Goal: Task Accomplishment & Management: Use online tool/utility

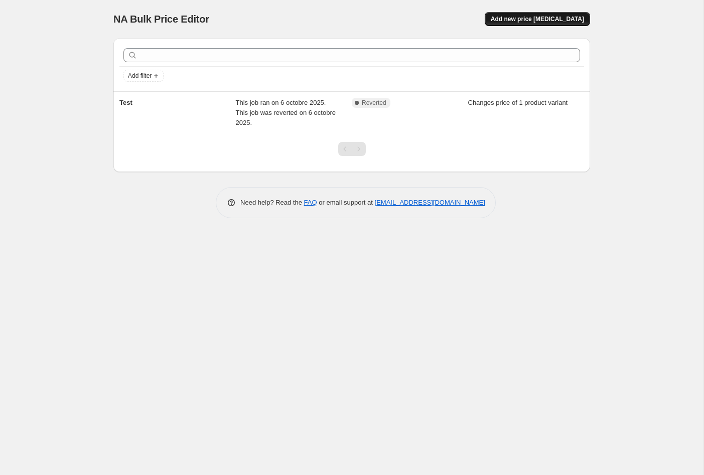
click at [536, 22] on span "Add new price change job" at bounding box center [537, 19] width 93 height 8
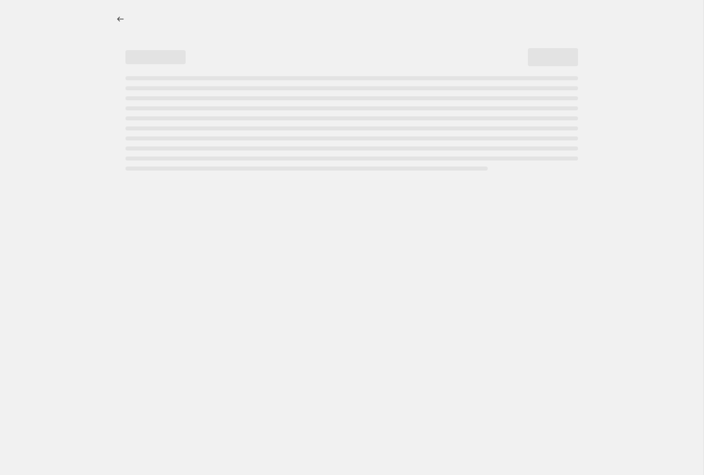
select select "percentage"
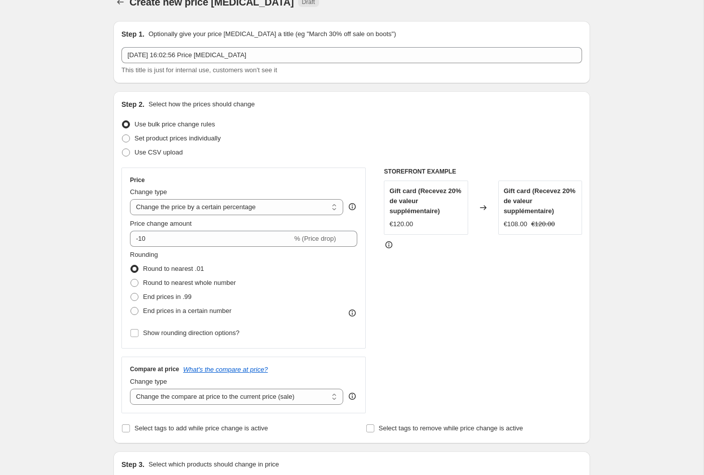
scroll to position [19, 0]
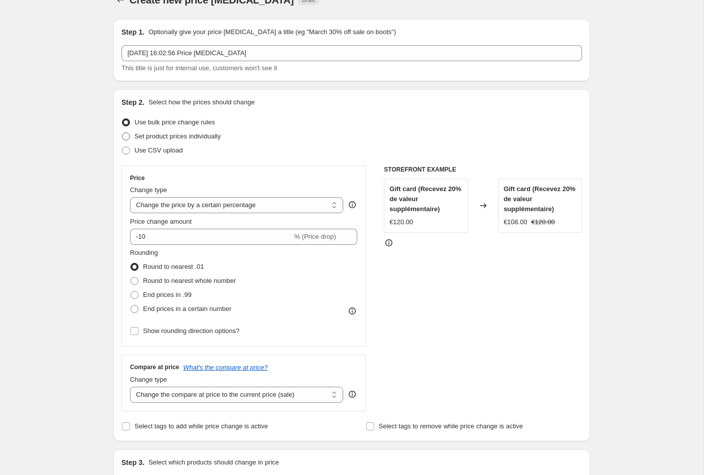
click at [159, 132] on span "Set product prices individually" at bounding box center [178, 136] width 86 height 8
click at [122, 132] on input "Set product prices individually" at bounding box center [122, 132] width 1 height 1
radio input "true"
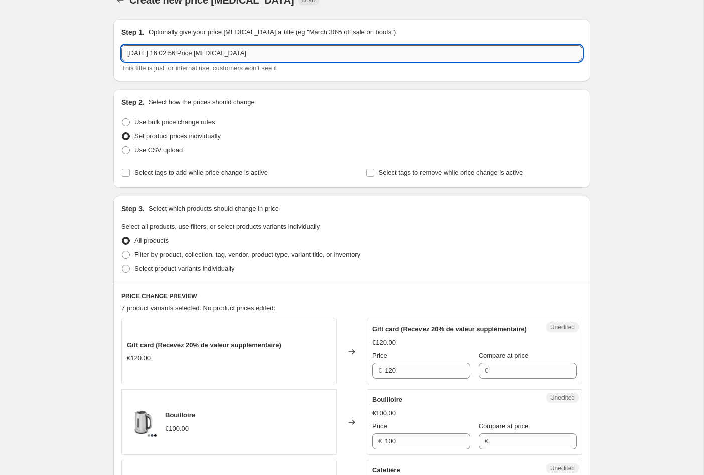
click at [187, 50] on input "15 oct. 2025, 16:02:56 Price change job" at bounding box center [351, 53] width 461 height 16
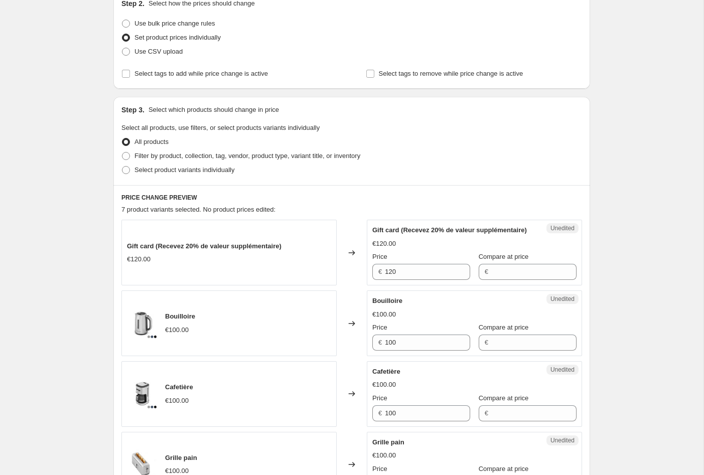
scroll to position [118, 0]
type input "Test flash sales"
click at [169, 172] on span "Select product variants individually" at bounding box center [185, 170] width 100 height 8
click at [122, 166] on input "Select product variants individually" at bounding box center [122, 166] width 1 height 1
radio input "true"
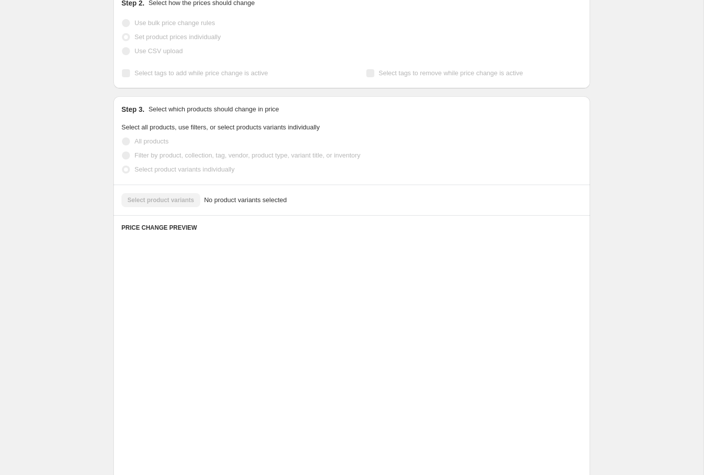
scroll to position [52, 0]
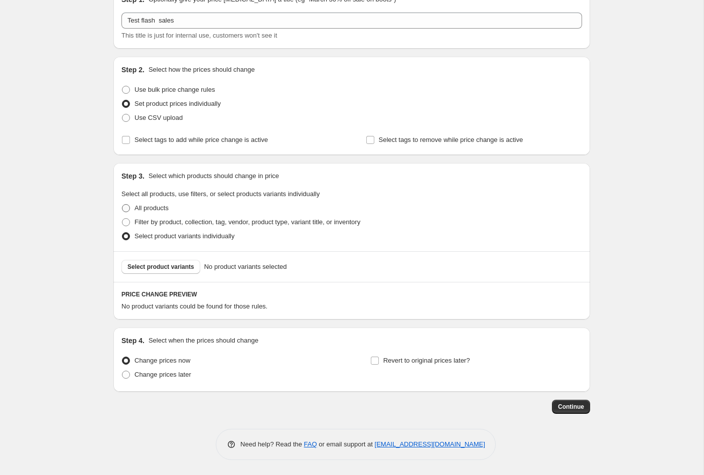
click at [151, 201] on label "All products" at bounding box center [144, 208] width 47 height 14
click at [122, 204] on input "All products" at bounding box center [122, 204] width 1 height 1
radio input "true"
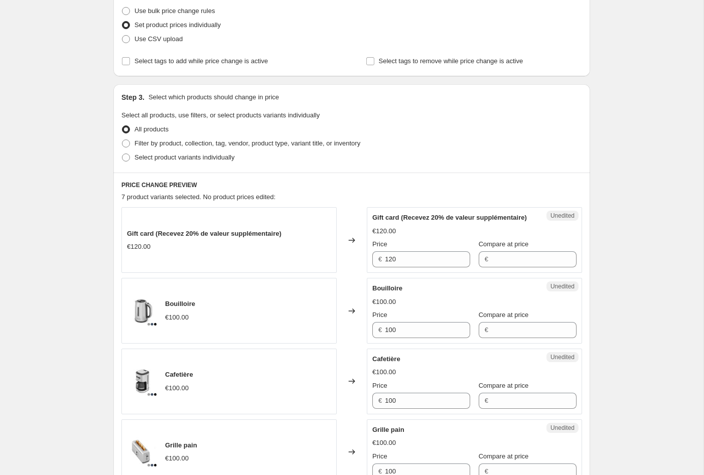
scroll to position [131, 0]
click at [164, 143] on span "Filter by product, collection, tag, vendor, product type, variant title, or inv…" at bounding box center [248, 143] width 226 height 8
click at [122, 140] on input "Filter by product, collection, tag, vendor, product type, variant title, or inv…" at bounding box center [122, 139] width 1 height 1
radio input "true"
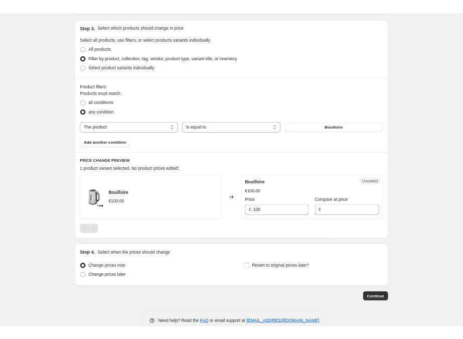
scroll to position [227, 0]
